Goal: Task Accomplishment & Management: Use online tool/utility

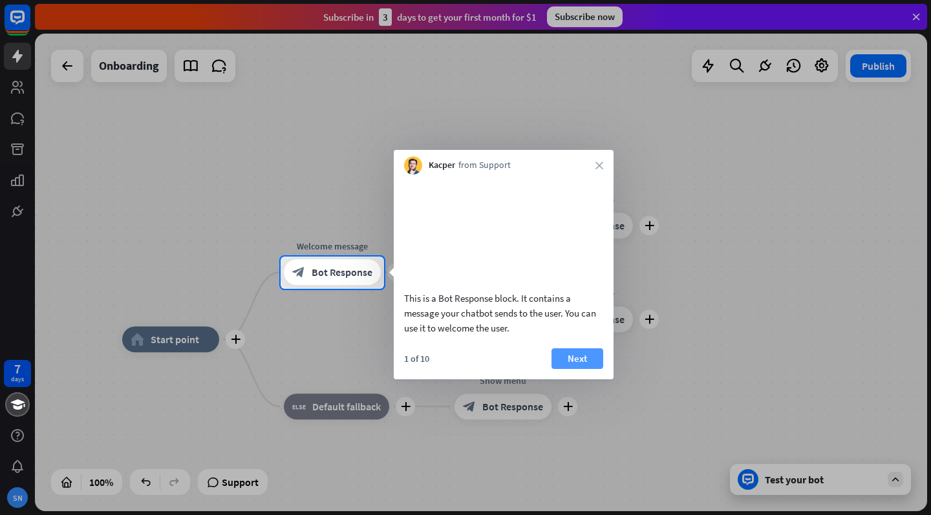
click at [580, 369] on button "Next" at bounding box center [577, 358] width 52 height 21
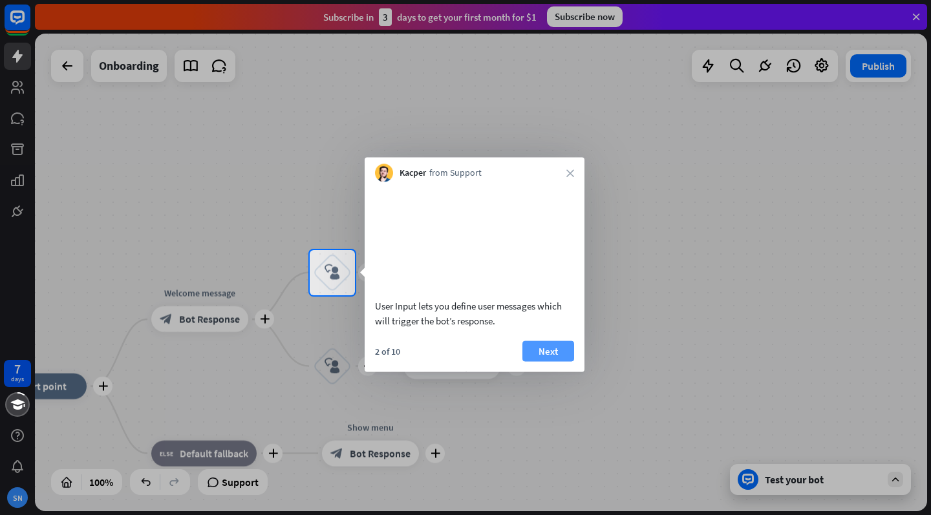
click at [529, 361] on button "Next" at bounding box center [548, 351] width 52 height 21
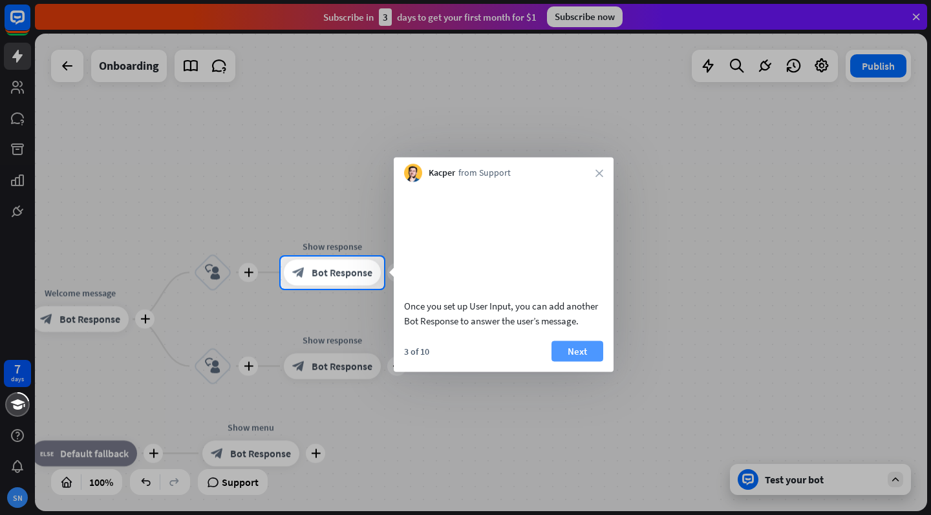
click at [564, 361] on button "Next" at bounding box center [577, 351] width 52 height 21
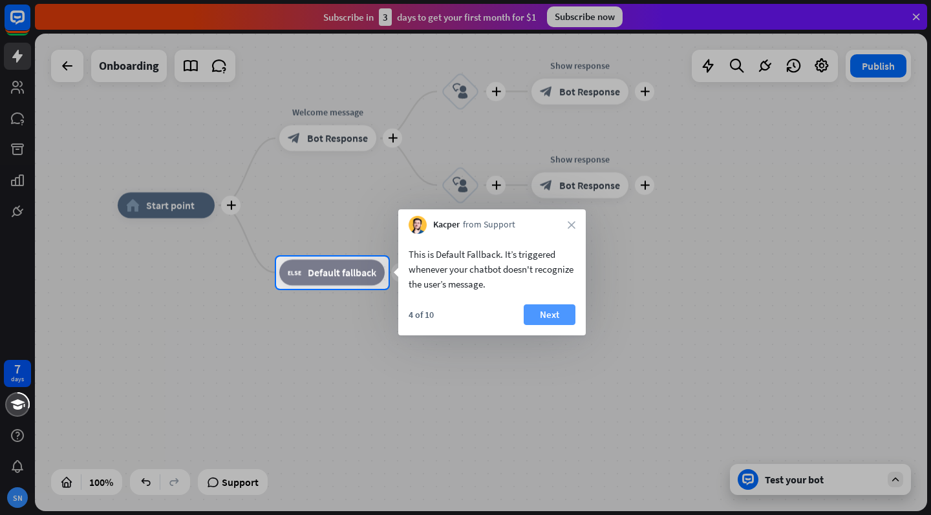
click at [555, 317] on button "Next" at bounding box center [549, 314] width 52 height 21
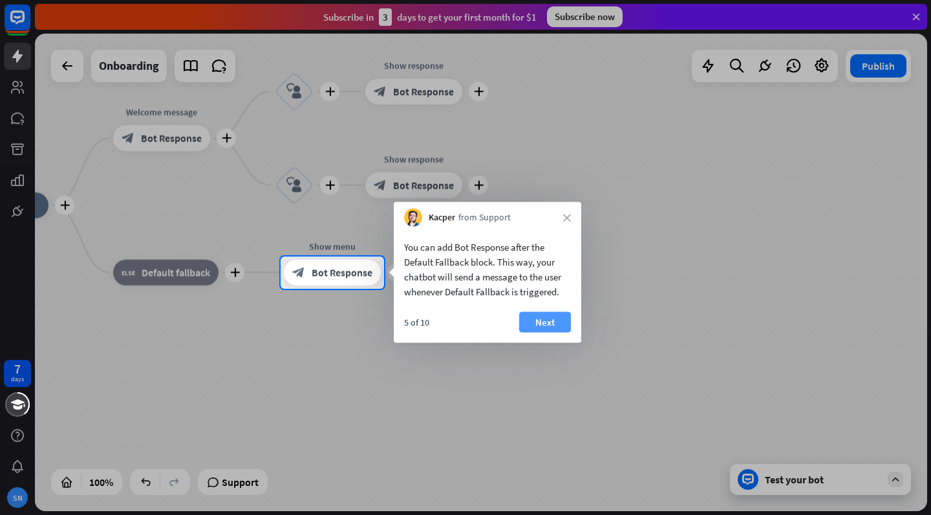
click at [532, 317] on button "Next" at bounding box center [545, 322] width 52 height 21
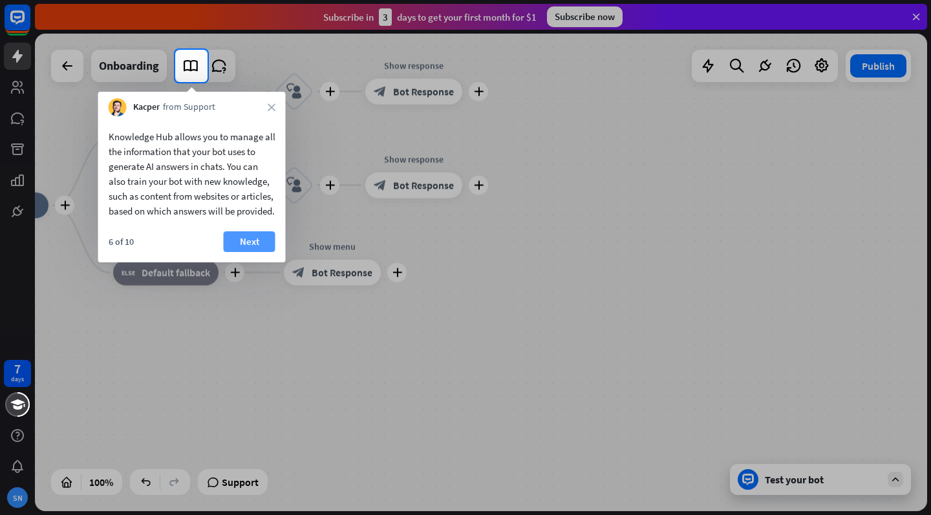
click at [233, 251] on button "Next" at bounding box center [250, 241] width 52 height 21
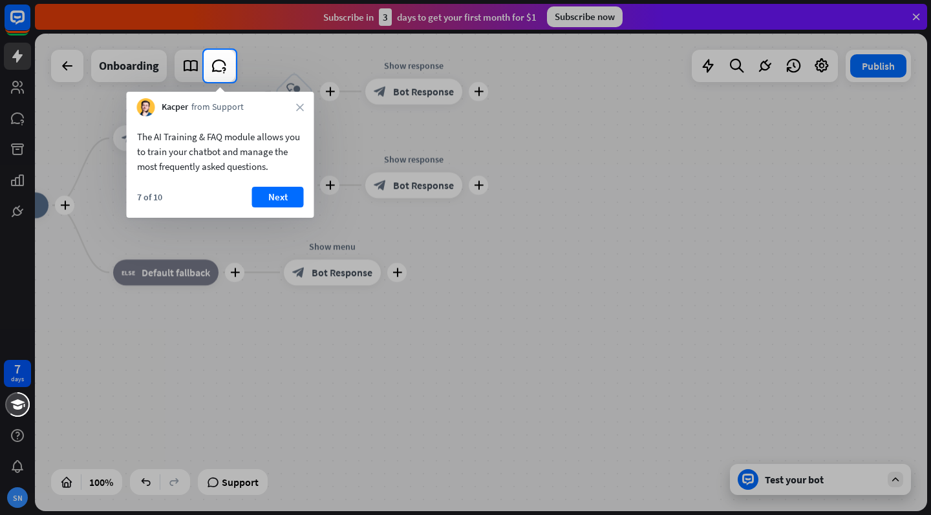
click at [301, 275] on div at bounding box center [465, 298] width 931 height 433
click at [275, 200] on button "Next" at bounding box center [278, 197] width 52 height 21
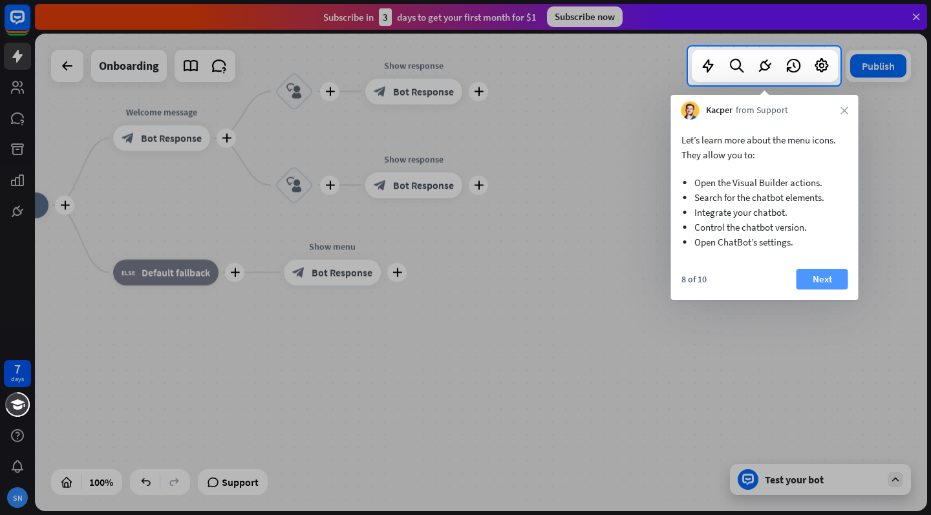
click at [810, 286] on button "Next" at bounding box center [822, 279] width 52 height 21
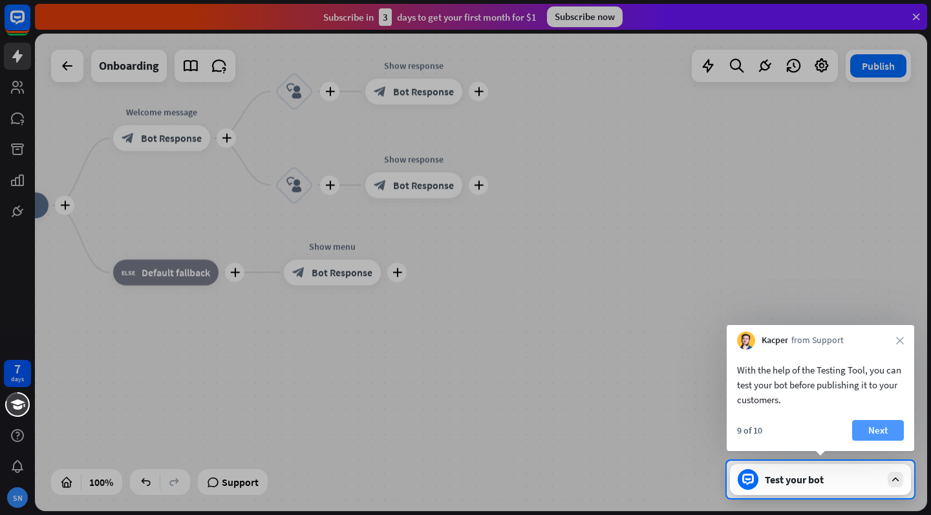
click at [872, 422] on button "Next" at bounding box center [878, 430] width 52 height 21
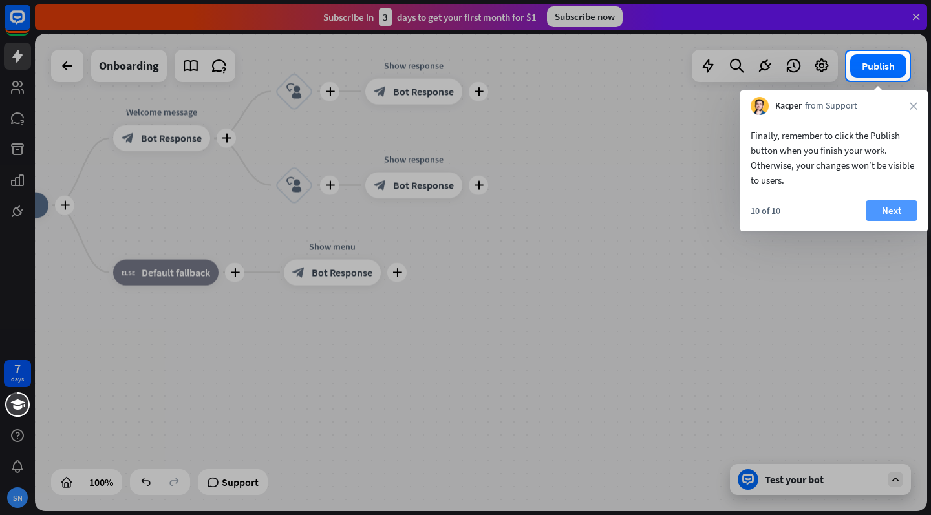
click at [884, 216] on button "Next" at bounding box center [891, 210] width 52 height 21
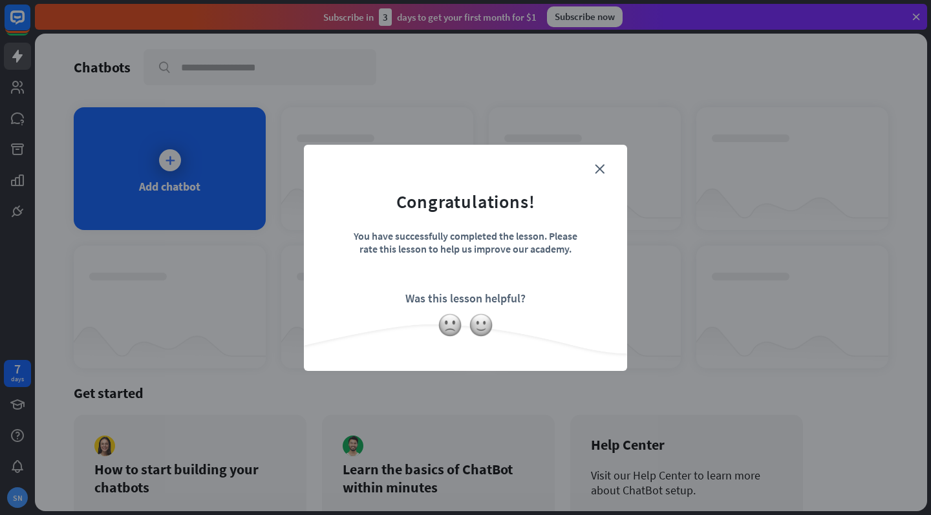
click at [606, 165] on form "Congratulations! You have successfully completed the lesson. Please rate this l…" at bounding box center [465, 238] width 291 height 154
click at [596, 162] on form "Congratulations! You have successfully completed the lesson. Please rate this l…" at bounding box center [465, 238] width 291 height 154
click at [600, 171] on icon "close" at bounding box center [600, 169] width 10 height 10
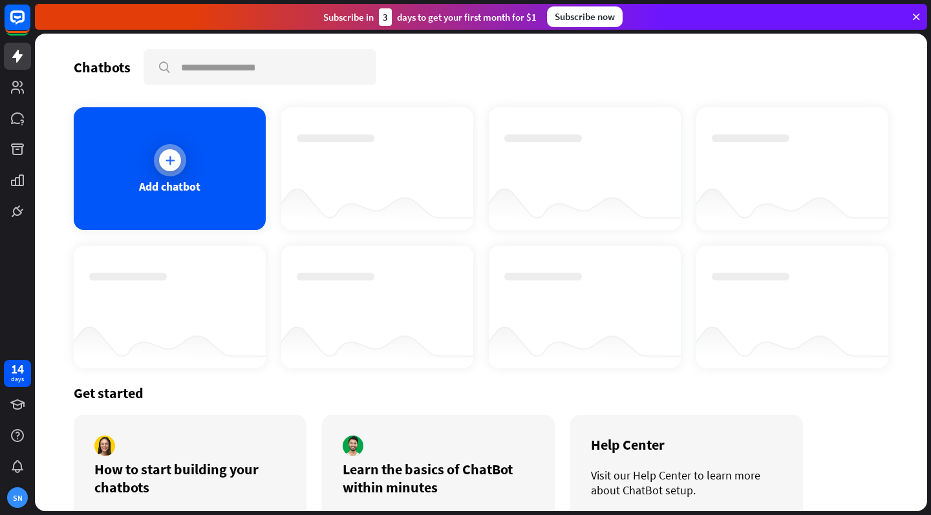
click at [192, 180] on div "Add chatbot" at bounding box center [169, 186] width 61 height 15
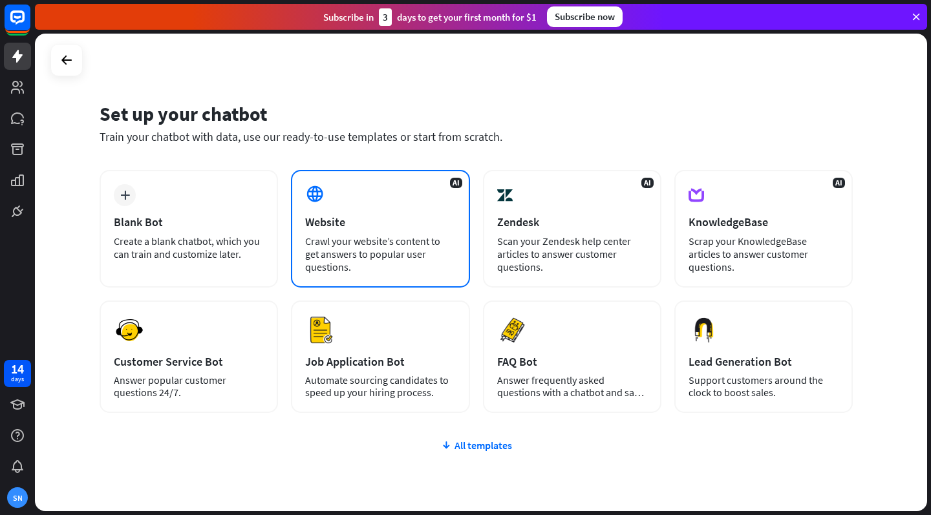
click at [327, 235] on div "Crawl your website’s content to get answers to popular user questions." at bounding box center [380, 254] width 150 height 39
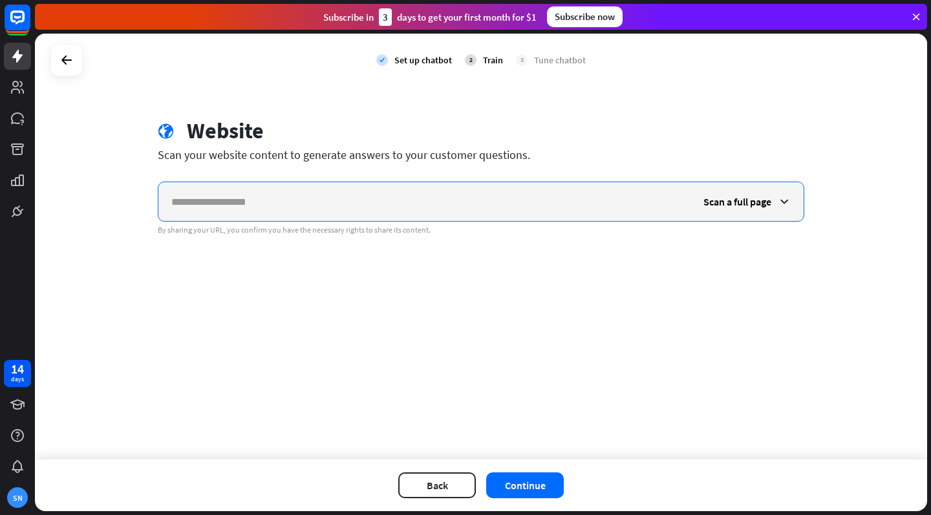
paste input "**********"
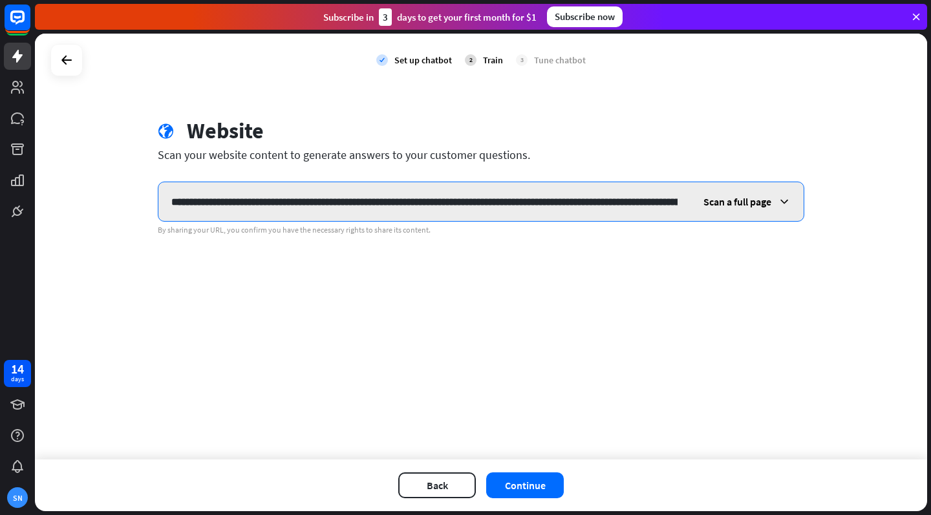
type input "**********"
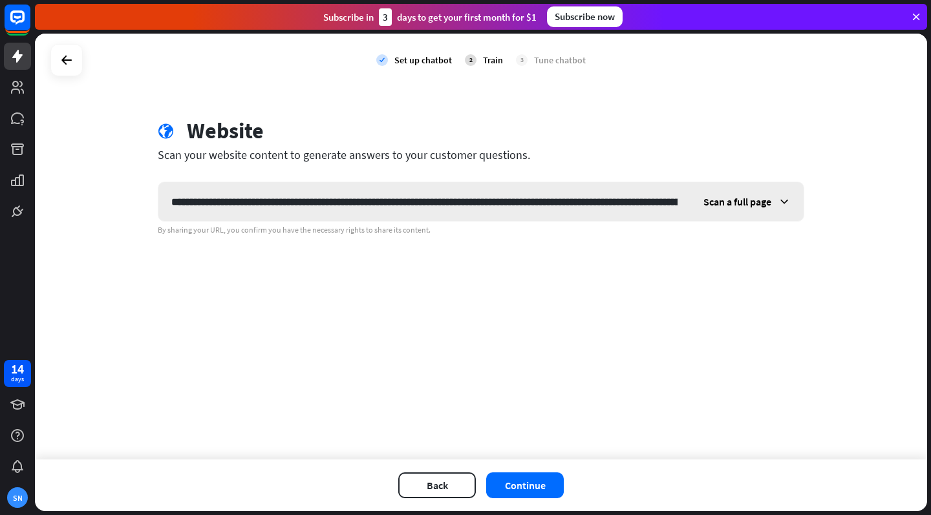
click at [740, 207] on span "Scan a full page" at bounding box center [737, 201] width 68 height 13
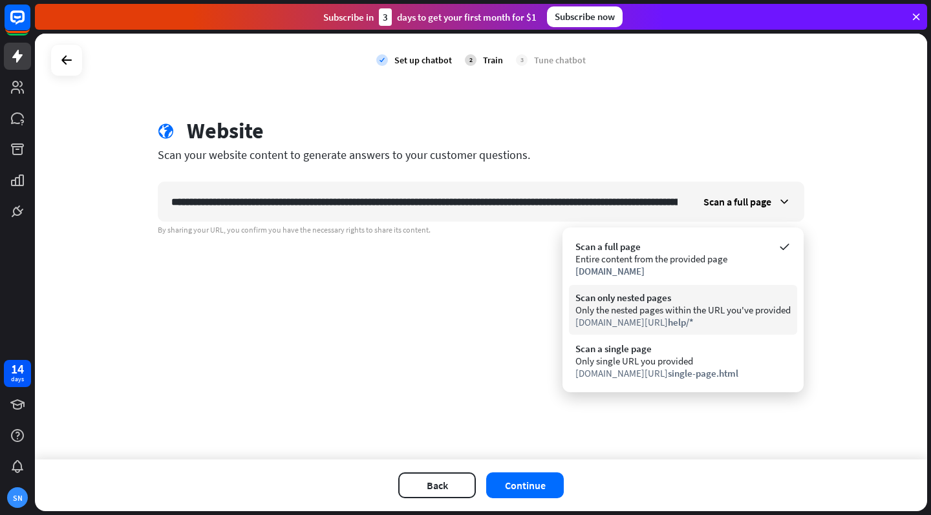
click at [671, 328] on span "help/*" at bounding box center [681, 322] width 26 height 12
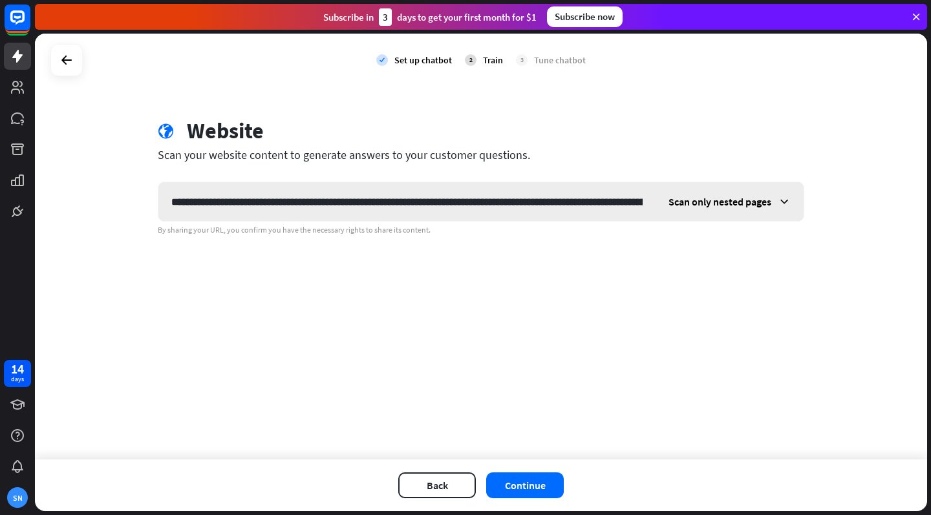
click at [731, 209] on div "Scan only nested pages" at bounding box center [729, 201] width 148 height 39
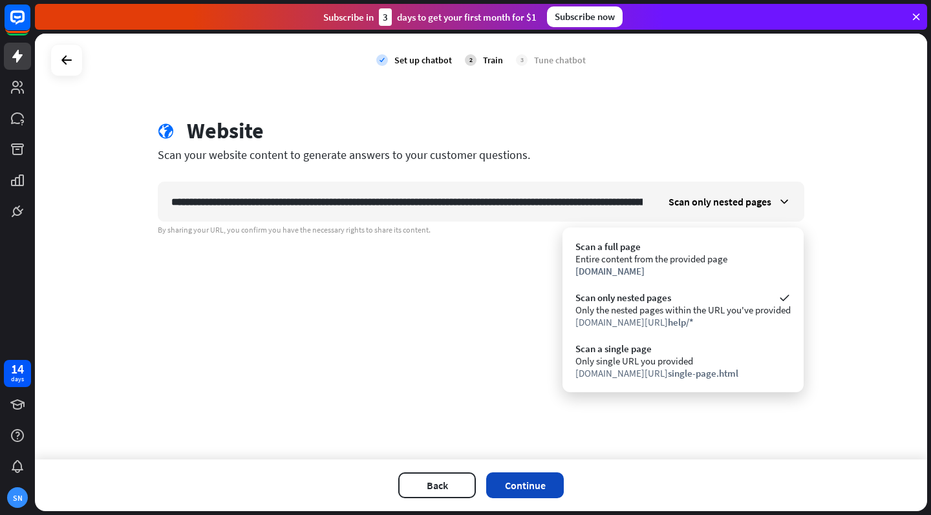
click at [553, 490] on button "Continue" at bounding box center [525, 485] width 78 height 26
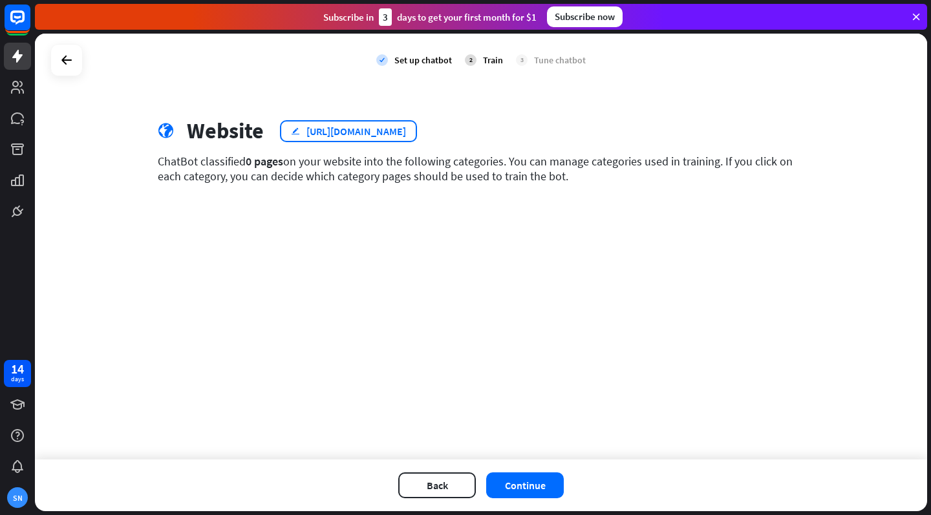
click at [406, 126] on div "[URL][DOMAIN_NAME]" at bounding box center [356, 131] width 100 height 13
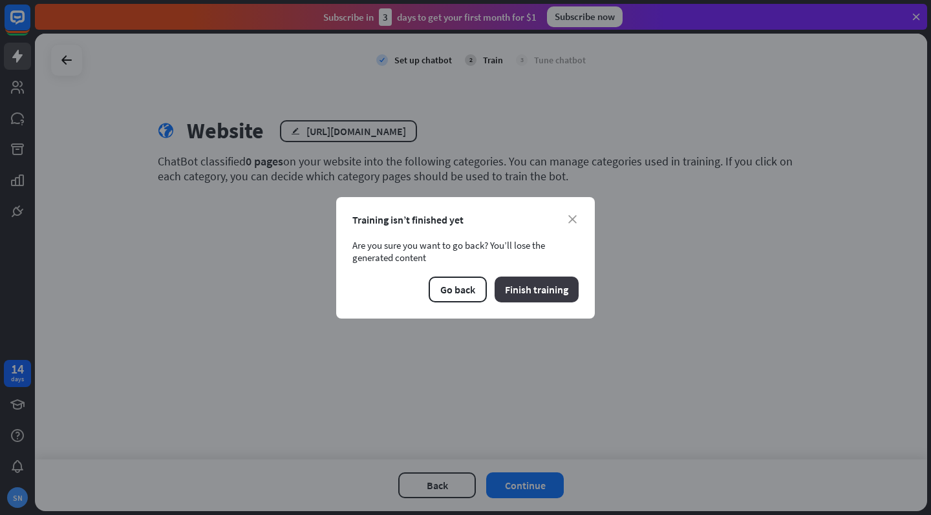
click at [538, 284] on button "Finish training" at bounding box center [536, 290] width 84 height 26
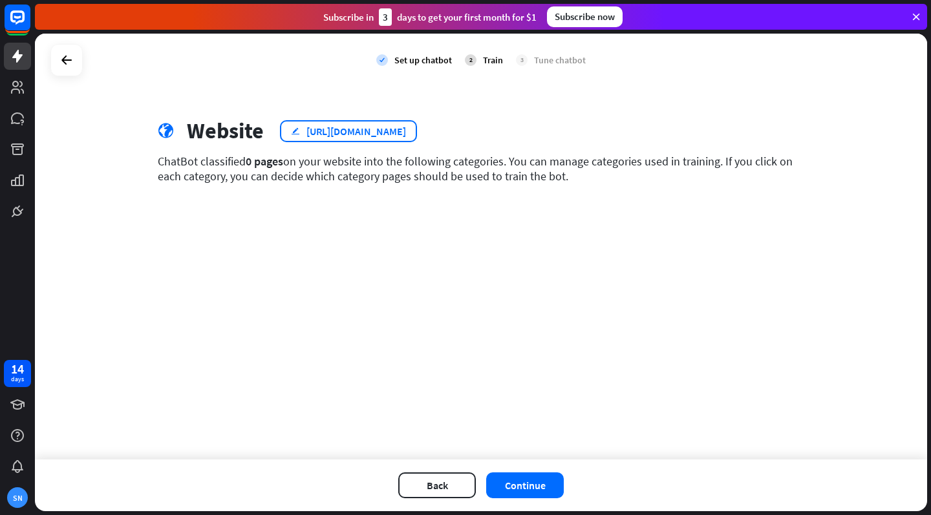
click at [417, 123] on div "edit [URL][DOMAIN_NAME]" at bounding box center [348, 131] width 137 height 22
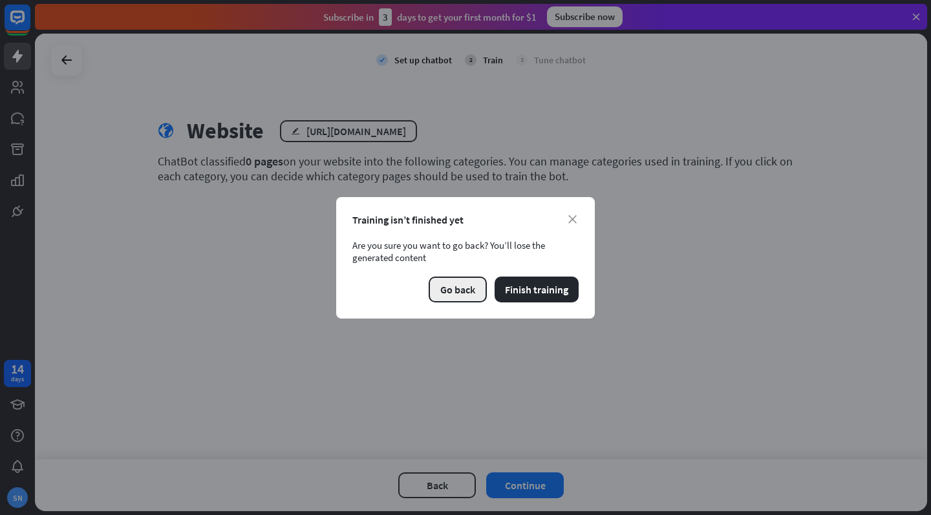
click at [478, 287] on button "Go back" at bounding box center [457, 290] width 58 height 26
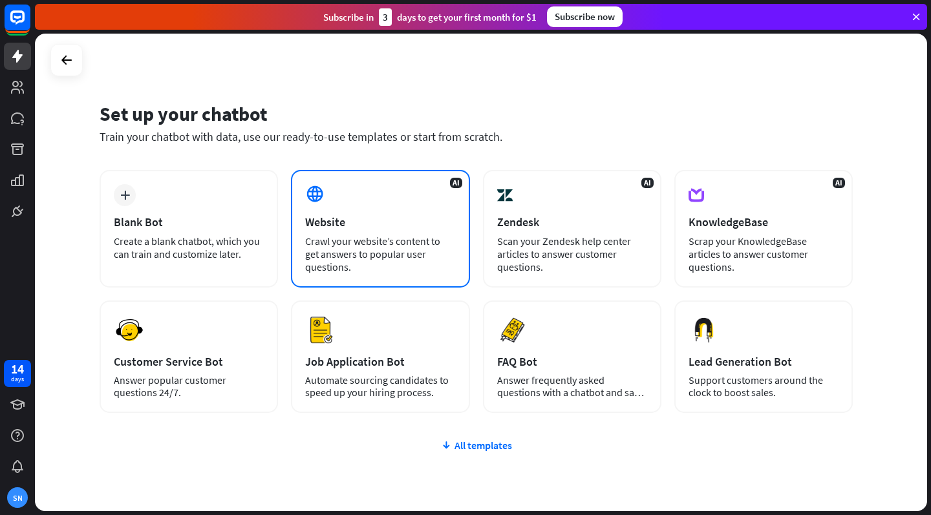
click at [455, 225] on div "Website" at bounding box center [380, 222] width 150 height 15
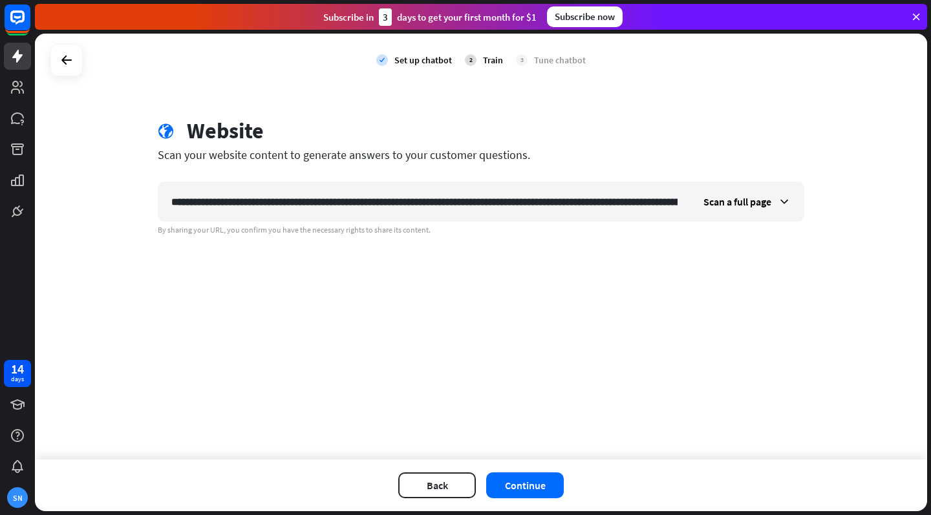
type input "**********"
click at [503, 512] on div "**********" at bounding box center [483, 274] width 896 height 481
click at [511, 495] on button "Continue" at bounding box center [525, 485] width 78 height 26
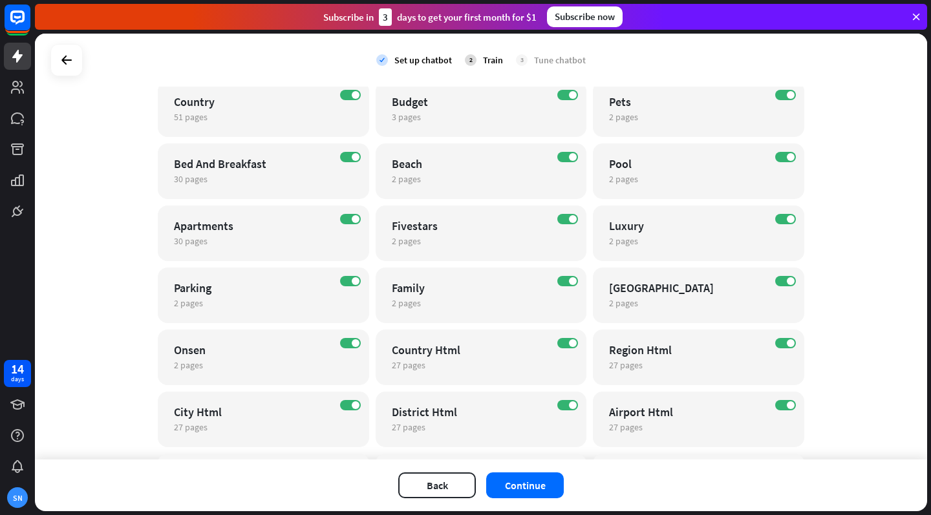
scroll to position [911, 0]
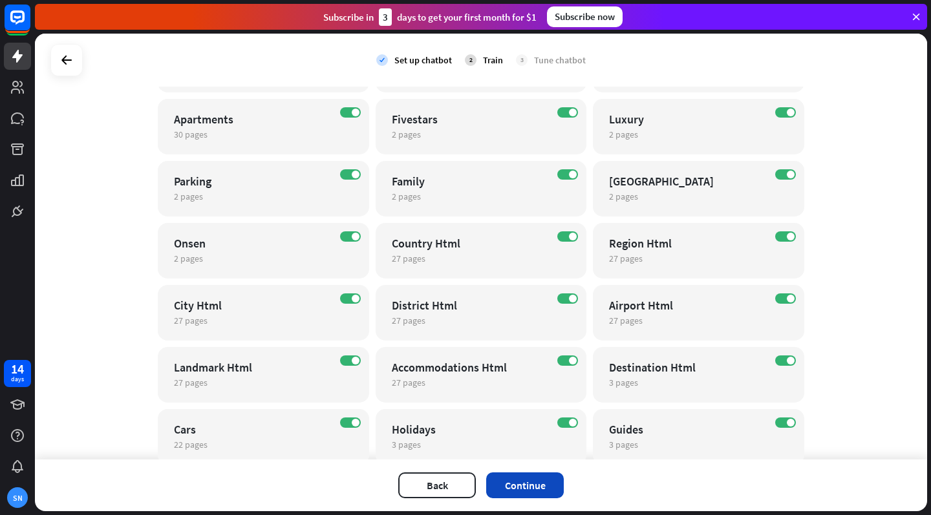
click at [510, 497] on button "Continue" at bounding box center [525, 485] width 78 height 26
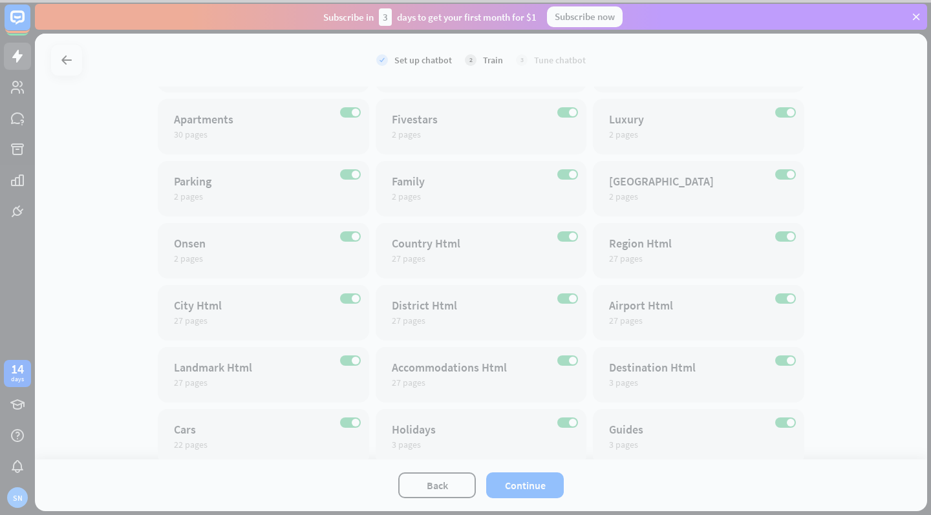
click at [512, 489] on div at bounding box center [465, 257] width 931 height 515
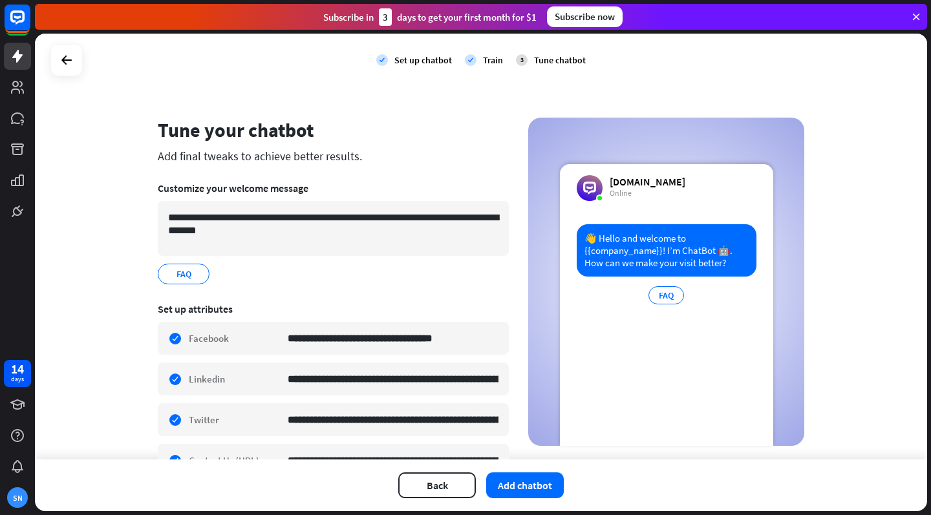
click at [512, 489] on button "Add chatbot" at bounding box center [525, 485] width 78 height 26
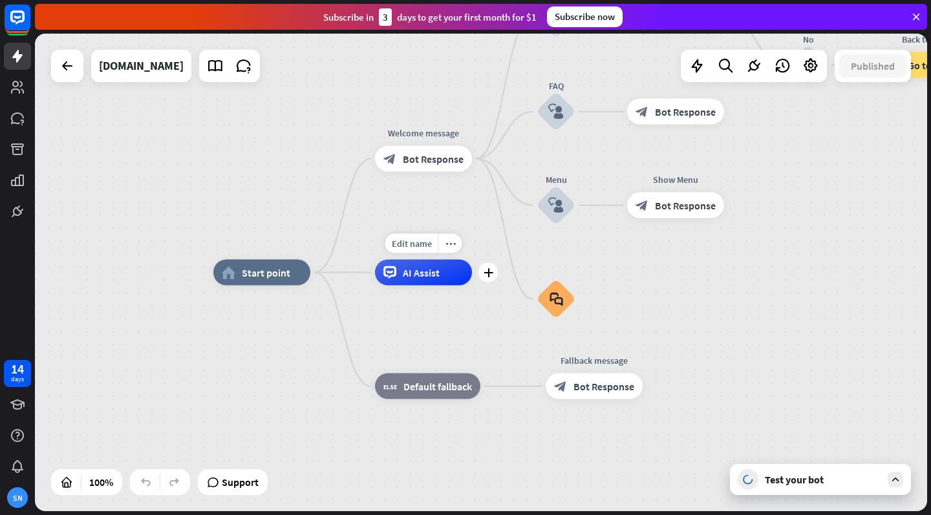
click at [430, 286] on div "Edit name more_horiz plus AI Assist" at bounding box center [423, 273] width 97 height 26
click at [433, 275] on span "AI Assist" at bounding box center [421, 272] width 37 height 13
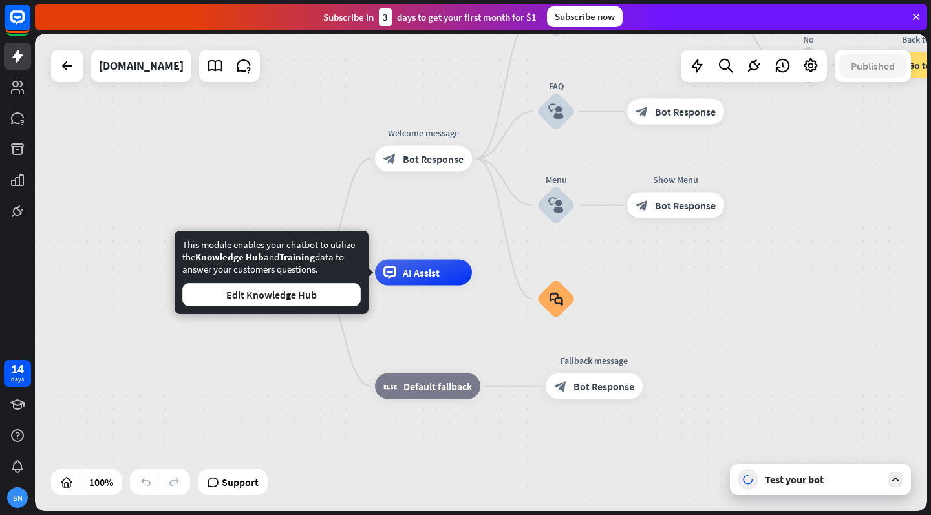
click at [453, 211] on div "home_2 Start point Welcome message block_bot_response Bot Response Back to Menu…" at bounding box center [481, 273] width 892 height 478
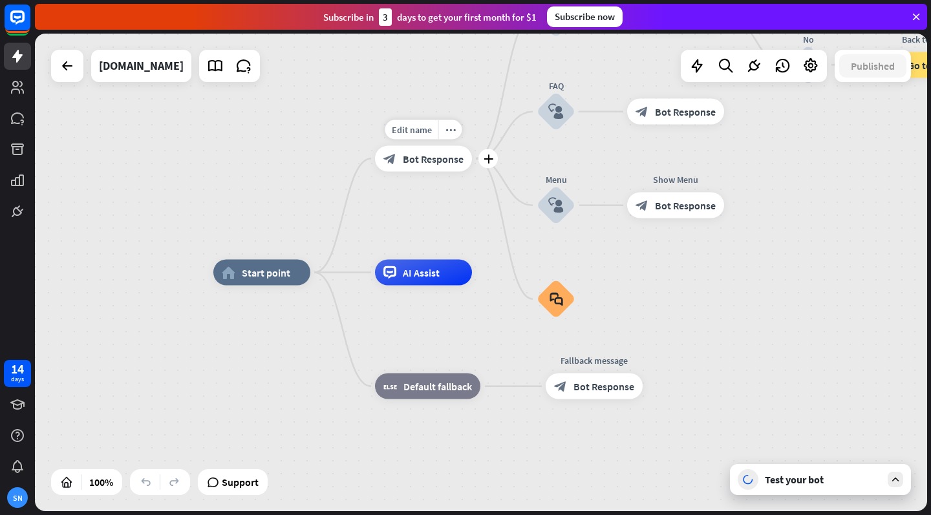
click at [433, 155] on span "Bot Response" at bounding box center [433, 158] width 61 height 13
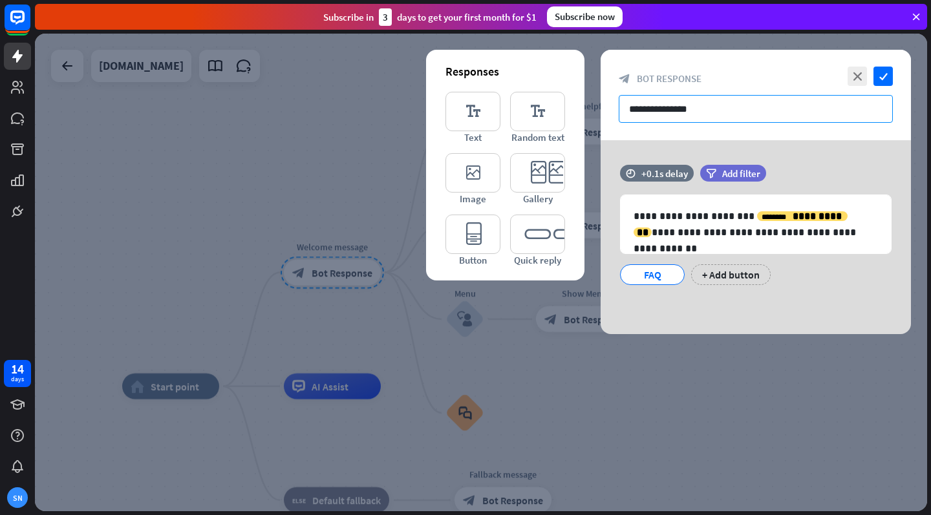
click at [657, 107] on input "**********" at bounding box center [755, 109] width 274 height 28
click at [847, 77] on div "close check" at bounding box center [868, 76] width 48 height 19
click at [862, 69] on icon "close" at bounding box center [856, 76] width 19 height 19
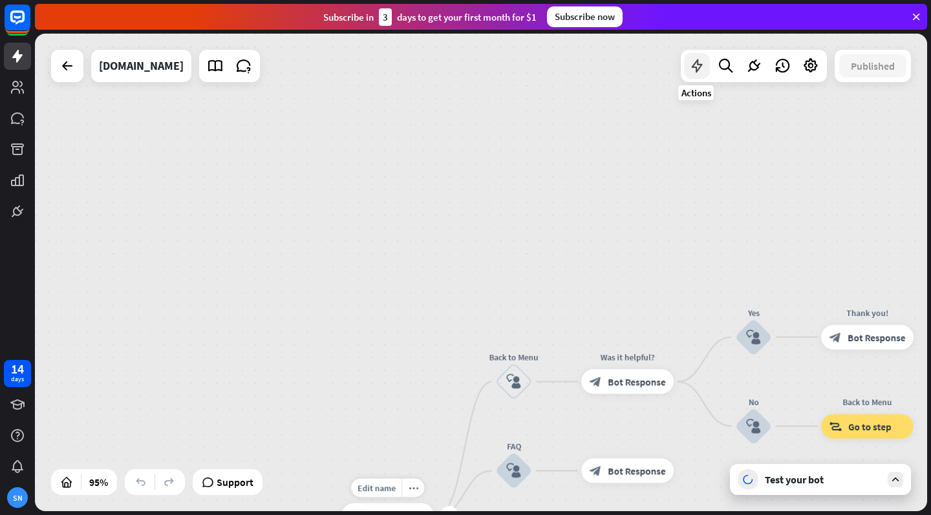
click at [692, 64] on icon at bounding box center [696, 66] width 17 height 17
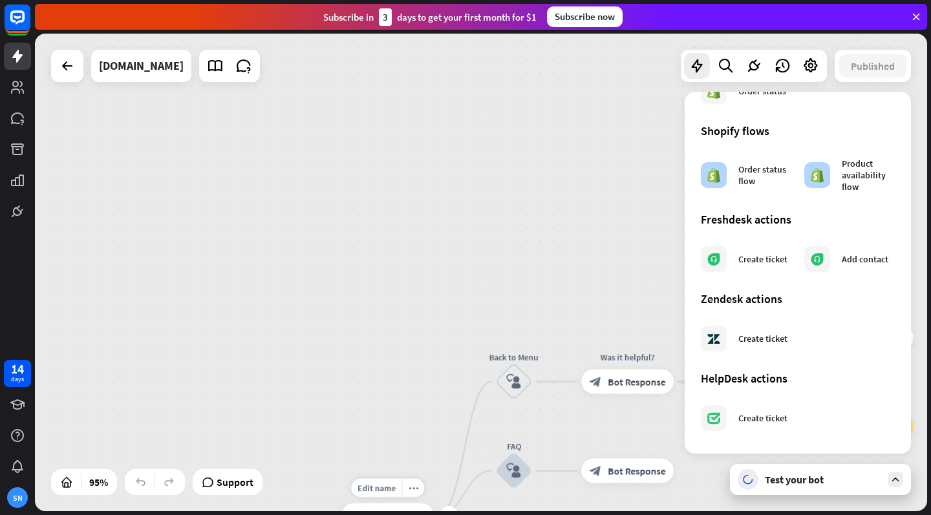
scroll to position [681, 0]
click at [529, 299] on div "home_2 Start point Edit name more_horiz plus block_bot_response Bot Response Ba…" at bounding box center [481, 273] width 892 height 478
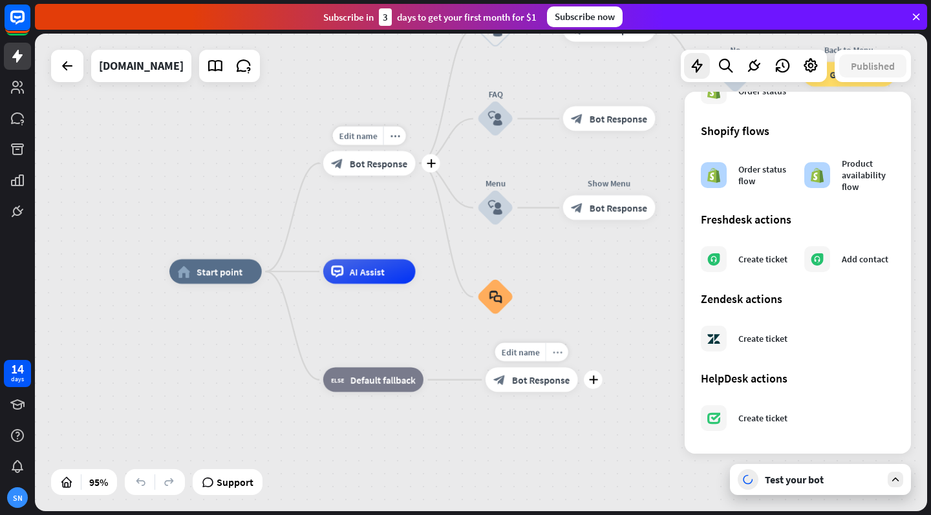
click at [549, 351] on div "more_horiz" at bounding box center [556, 352] width 23 height 19
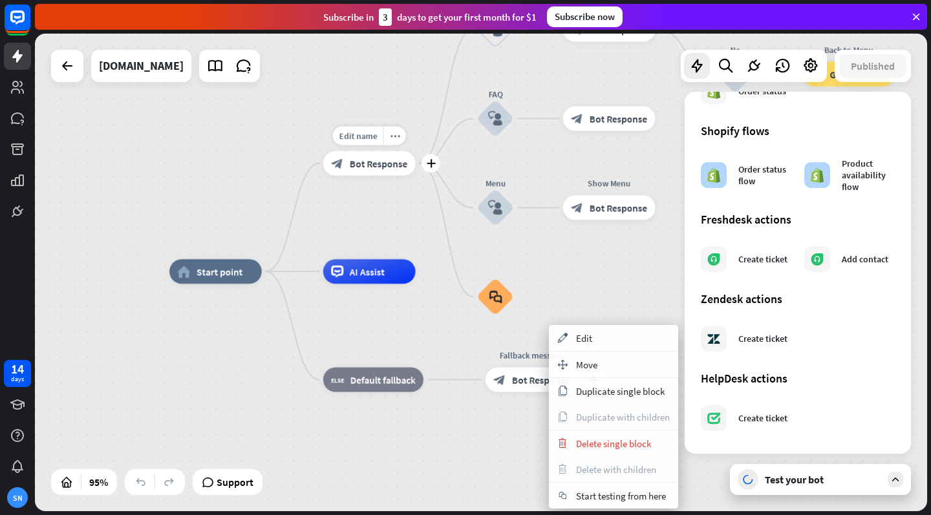
click at [527, 377] on span "Bot Response" at bounding box center [541, 380] width 58 height 12
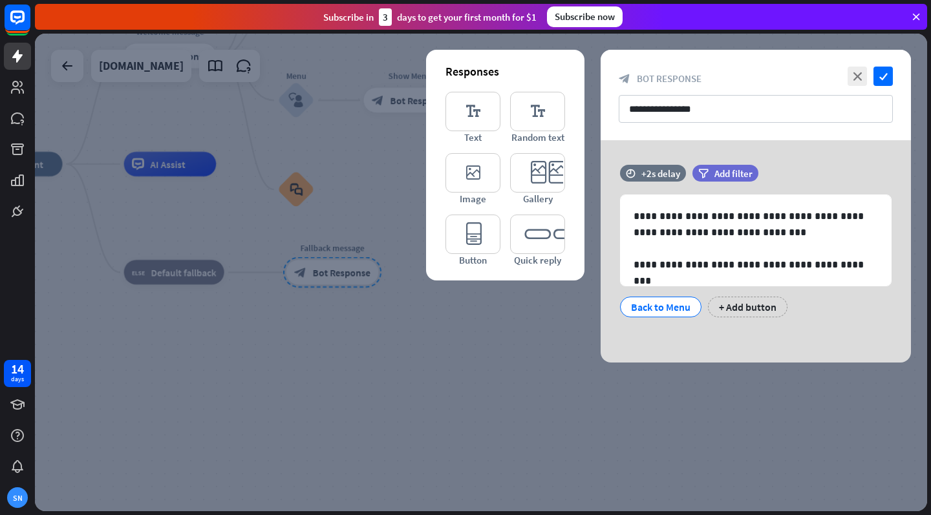
click at [501, 351] on div at bounding box center [481, 273] width 892 height 478
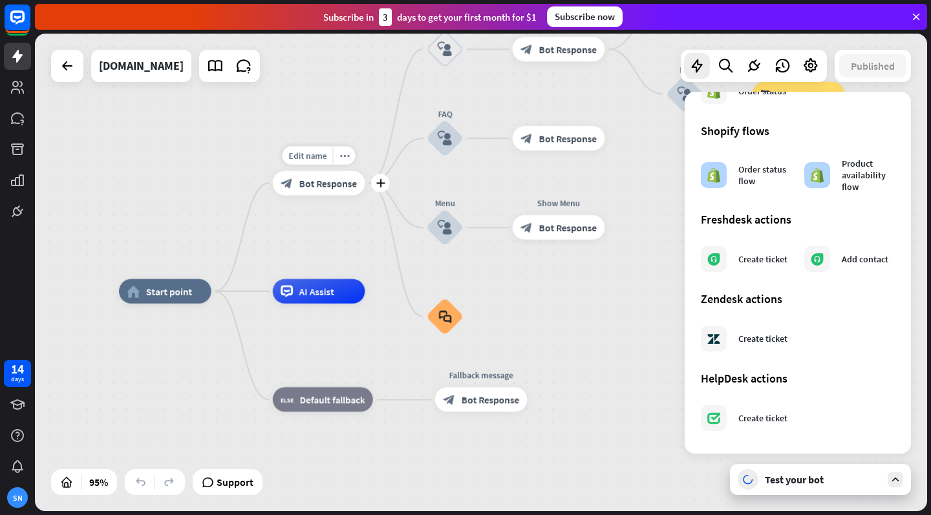
click at [660, 346] on div "home_2 Start point Edit name more_horiz plus block_bot_response Bot Response Ba…" at bounding box center [543, 518] width 848 height 454
